Goal: Find specific page/section: Find specific page/section

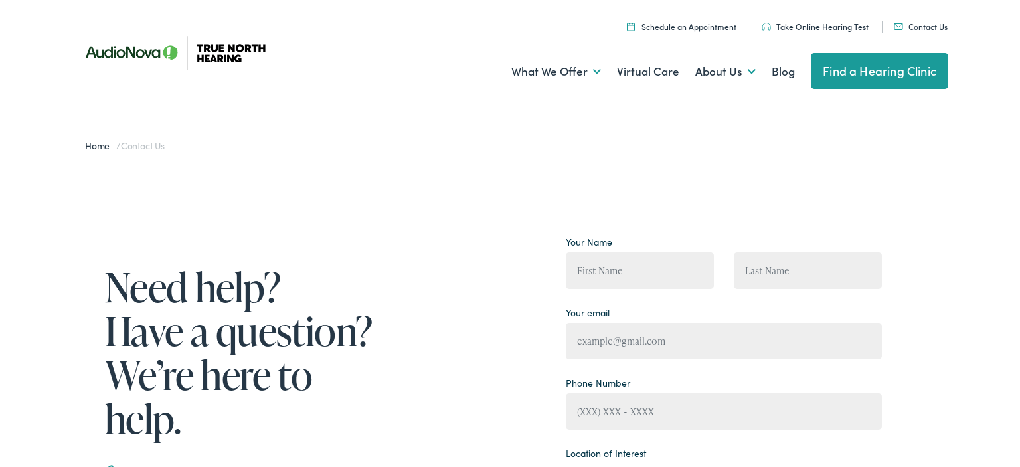
click at [887, 72] on link "Find a Hearing Clinic" at bounding box center [879, 71] width 137 height 36
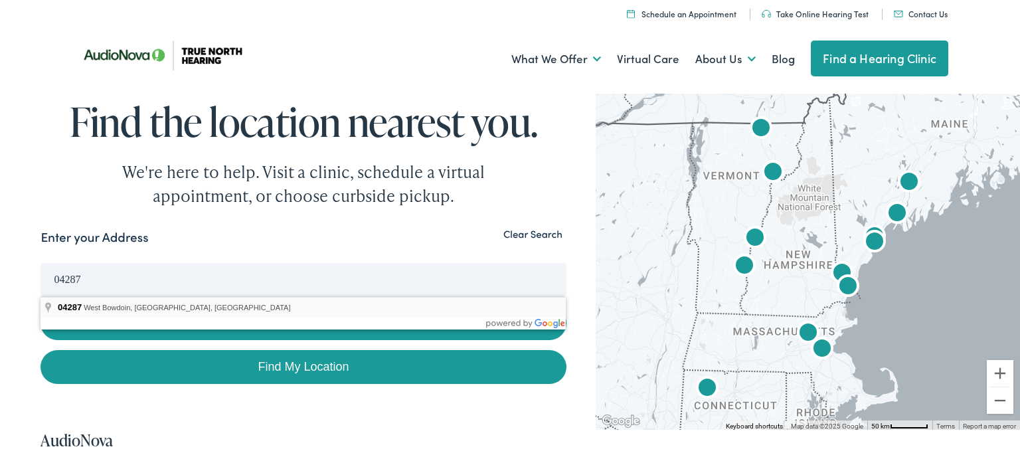
type input "West Bowdoin, ME 04287, USA"
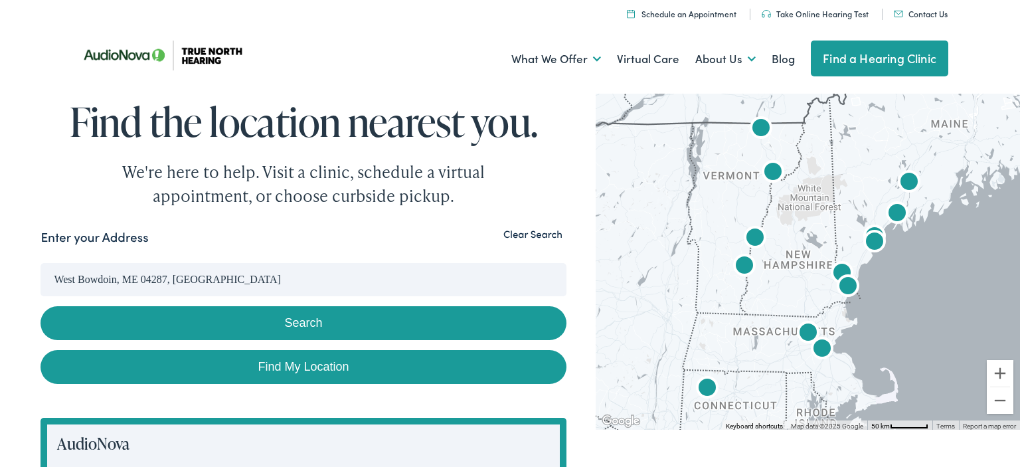
click at [316, 325] on button "Search" at bounding box center [303, 323] width 525 height 34
click at [315, 325] on button "Search" at bounding box center [303, 323] width 525 height 34
click at [895, 217] on img "AudioNova" at bounding box center [897, 215] width 32 height 32
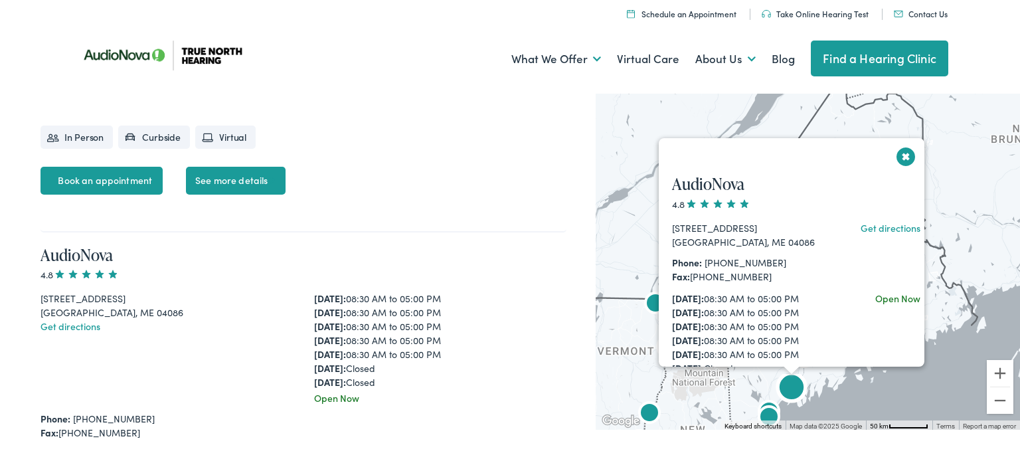
scroll to position [3761, 0]
